Goal: Use online tool/utility: Utilize a website feature to perform a specific function

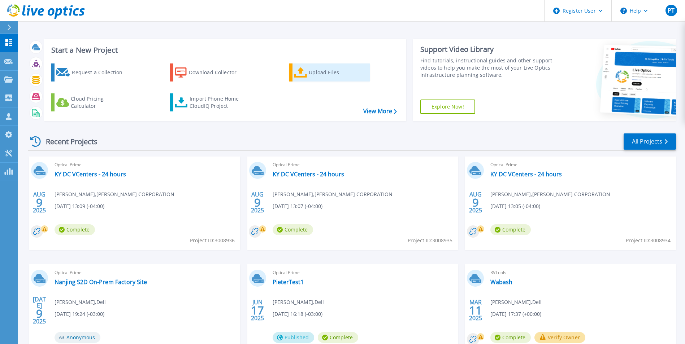
click at [317, 75] on div "Upload Files" at bounding box center [338, 72] width 58 height 14
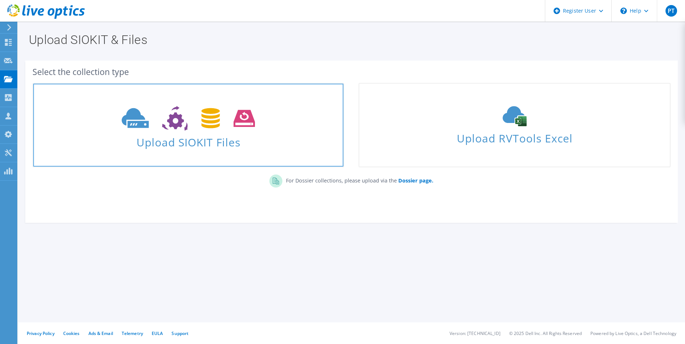
click at [216, 123] on icon at bounding box center [188, 118] width 133 height 25
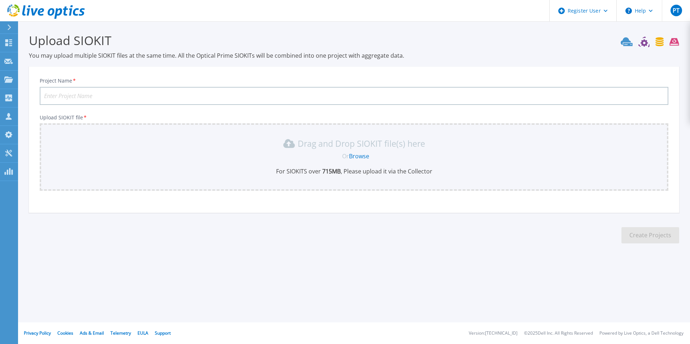
click at [95, 97] on input "Project Name *" at bounding box center [354, 96] width 629 height 18
type input "Euro"
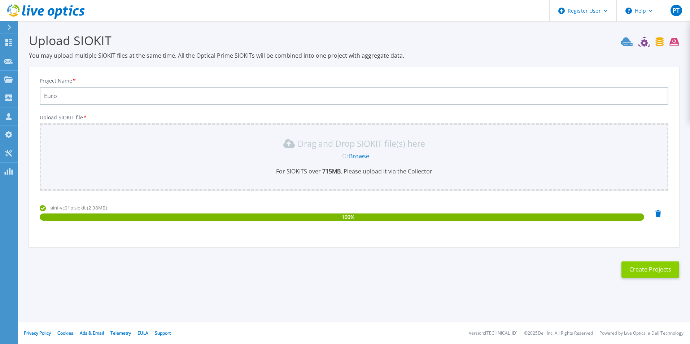
click at [650, 266] on button "Create Projects" at bounding box center [651, 270] width 58 height 16
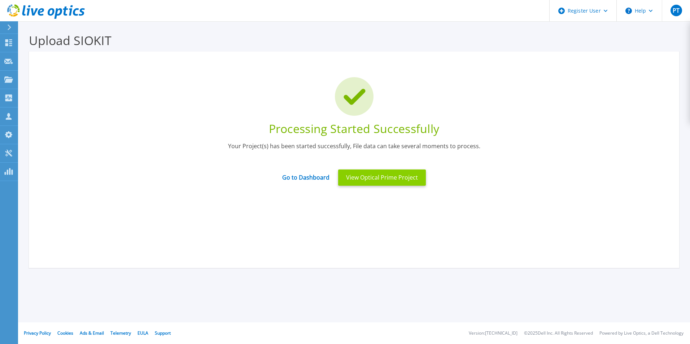
click at [371, 175] on button "View Optical Prime Project" at bounding box center [382, 178] width 88 height 16
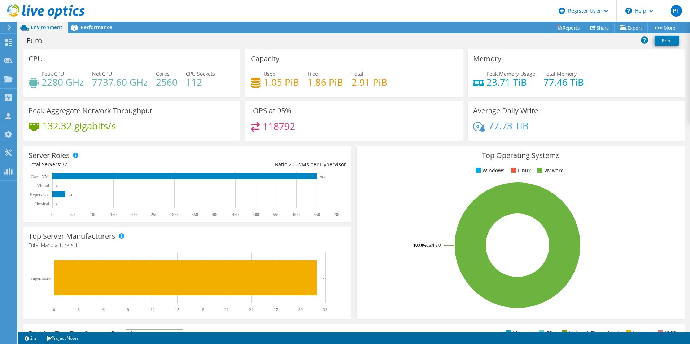
click at [84, 23] on div at bounding box center [42, 12] width 85 height 24
click at [92, 26] on span "Performance" at bounding box center [97, 27] width 32 height 7
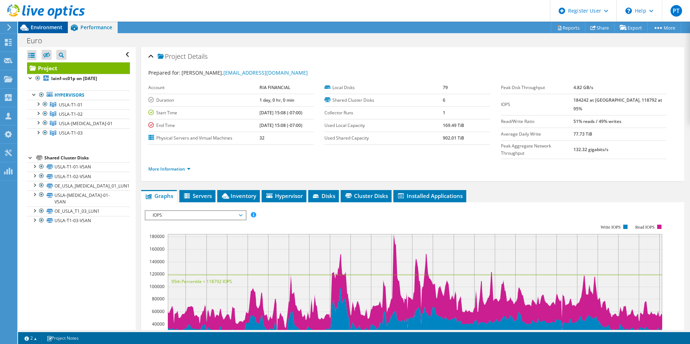
click at [50, 29] on span "Environment" at bounding box center [47, 27] width 32 height 7
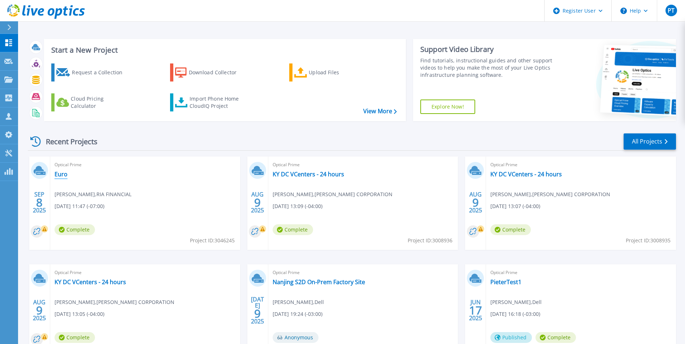
click at [64, 173] on link "Euro" at bounding box center [61, 174] width 13 height 7
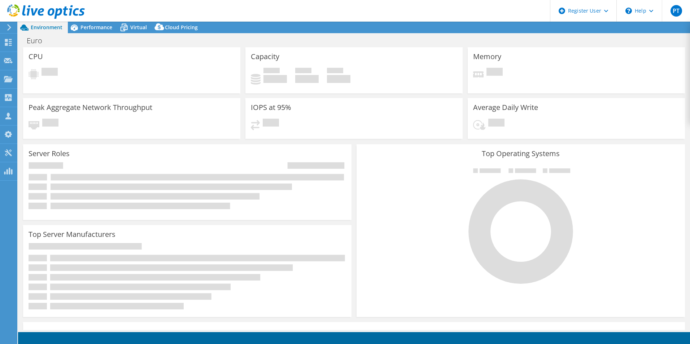
select select "USD"
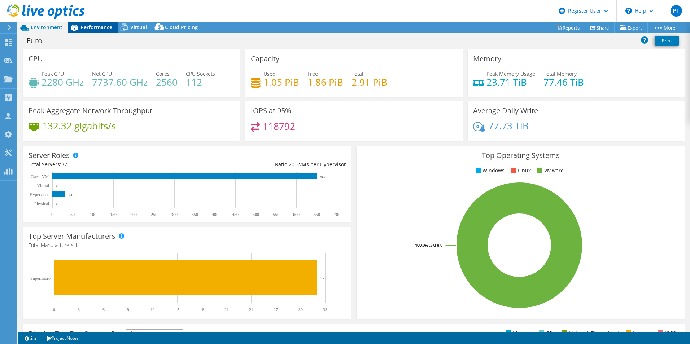
click at [95, 28] on span "Performance" at bounding box center [97, 27] width 32 height 7
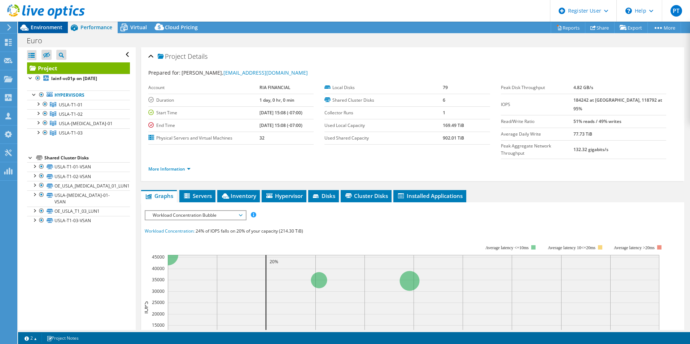
click at [42, 25] on span "Environment" at bounding box center [47, 27] width 32 height 7
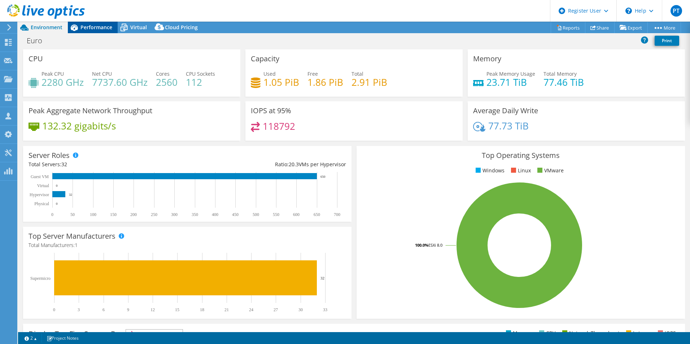
click at [86, 26] on span "Performance" at bounding box center [97, 27] width 32 height 7
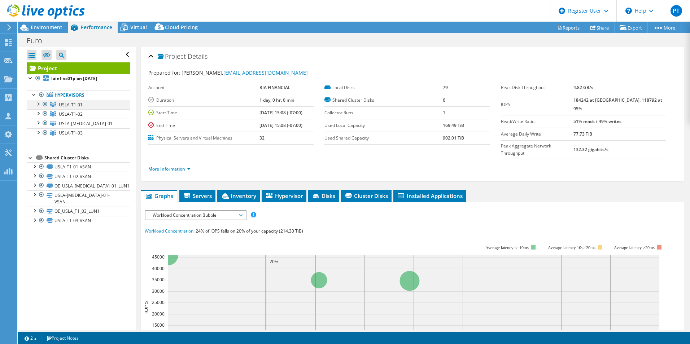
click at [40, 105] on div at bounding box center [37, 103] width 7 height 7
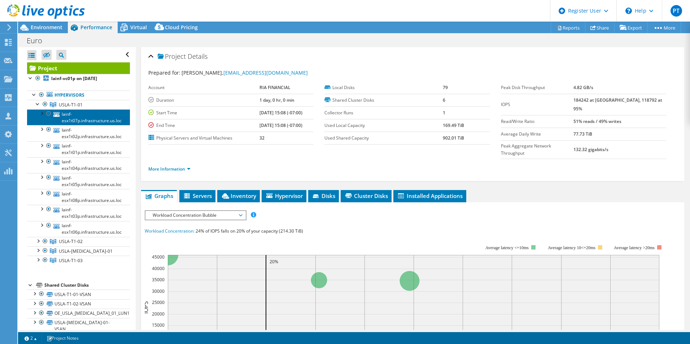
click at [91, 118] on link "lainf-esx1t07p.infrastructure.us.loc" at bounding box center [78, 117] width 103 height 16
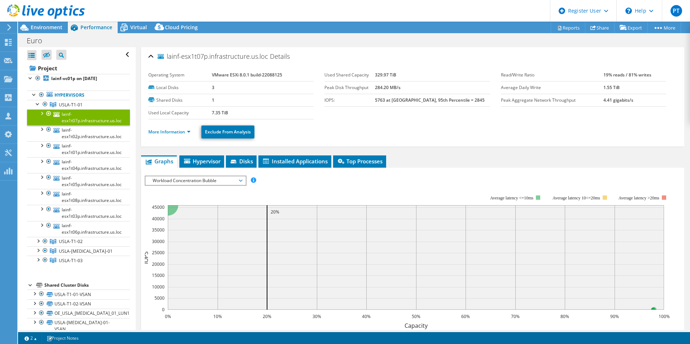
click at [175, 128] on li "More Information" at bounding box center [171, 132] width 47 height 8
click at [178, 133] on link "More Information" at bounding box center [169, 132] width 42 height 6
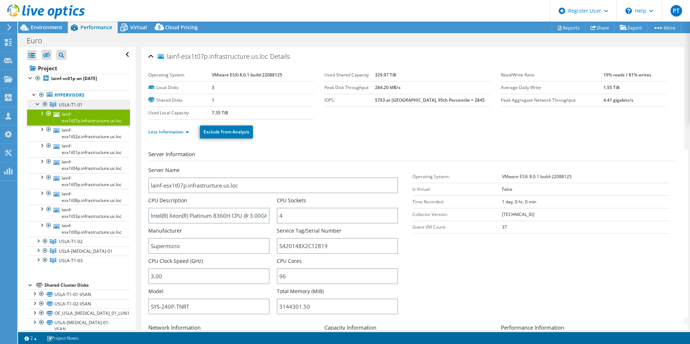
click at [79, 101] on link "USLA-T1-01" at bounding box center [78, 104] width 103 height 9
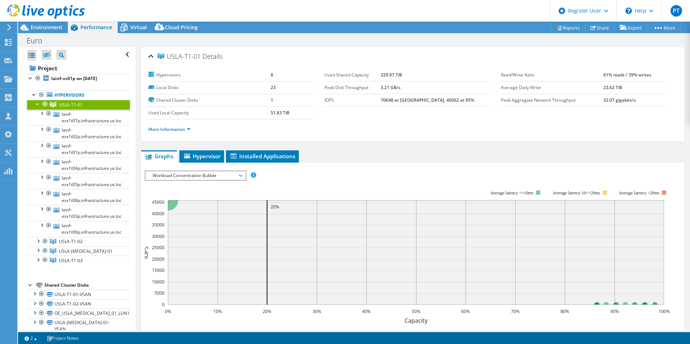
click at [38, 103] on div at bounding box center [37, 103] width 7 height 7
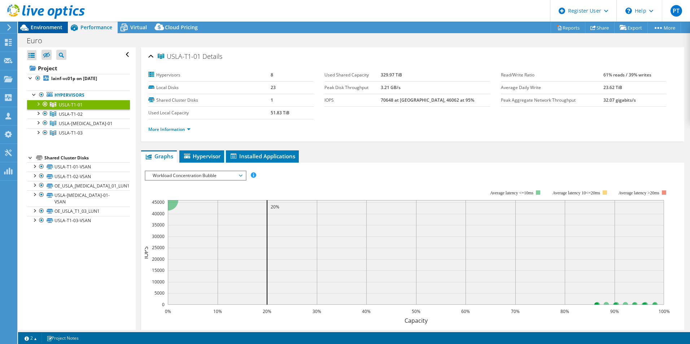
click at [49, 29] on span "Environment" at bounding box center [47, 27] width 32 height 7
